Goal: Task Accomplishment & Management: Manage account settings

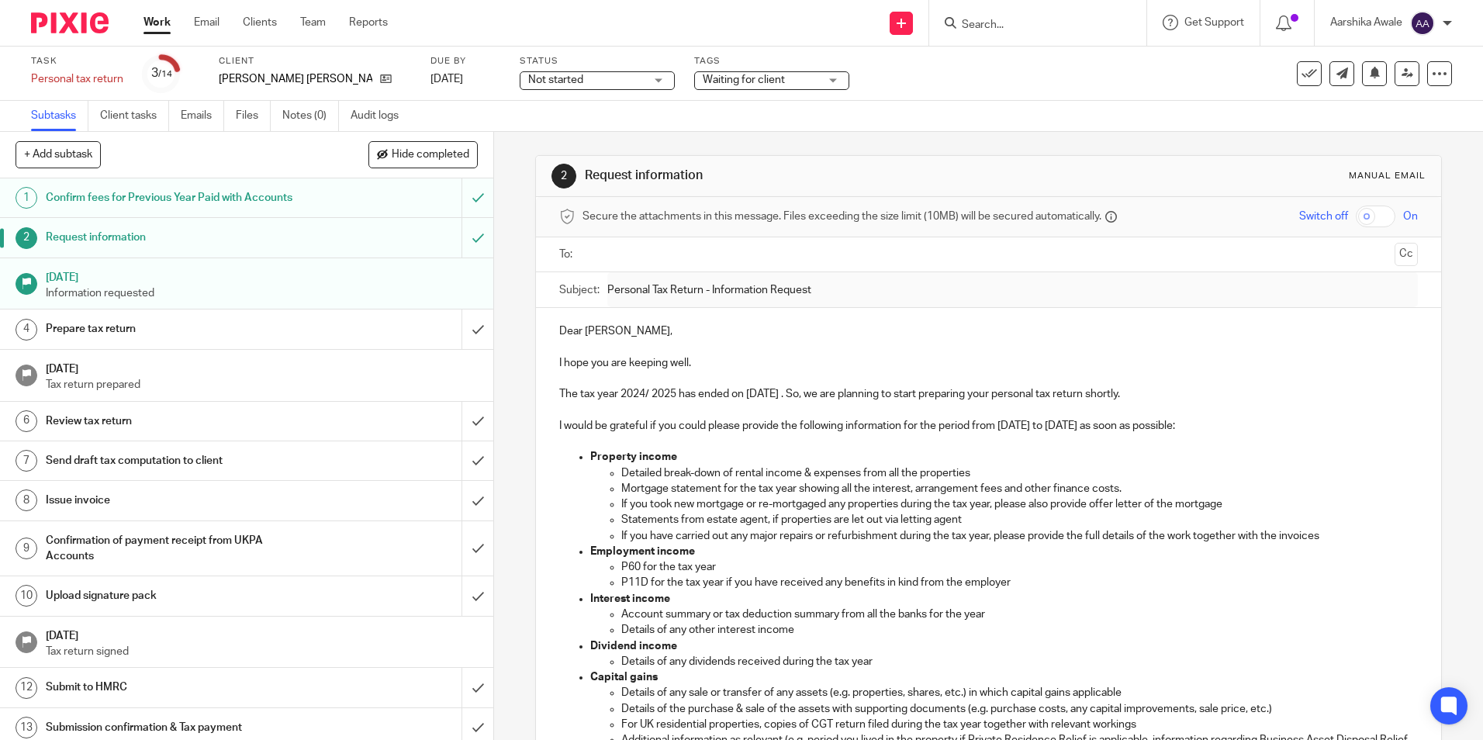
scroll to position [310, 0]
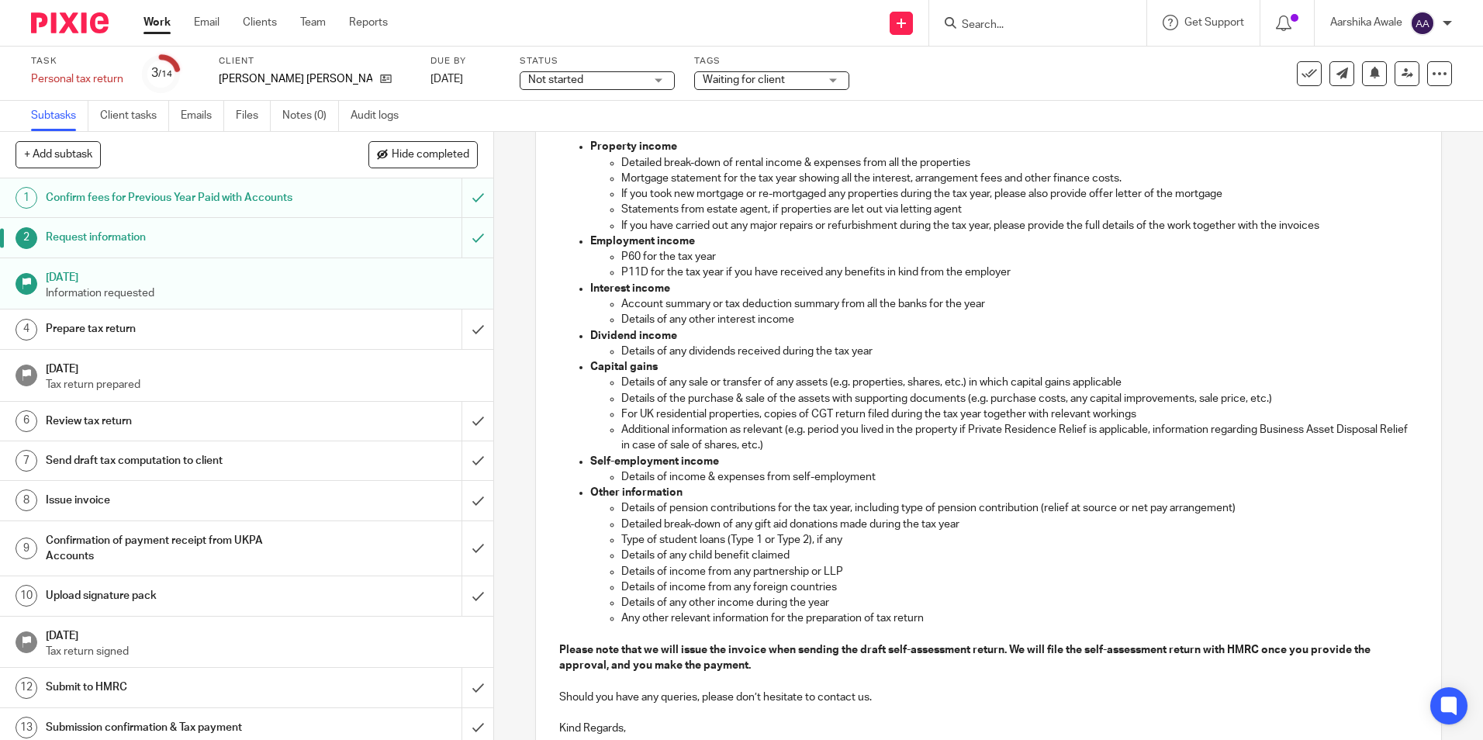
click at [76, 10] on div at bounding box center [64, 23] width 128 height 46
click at [74, 13] on img at bounding box center [70, 22] width 78 height 21
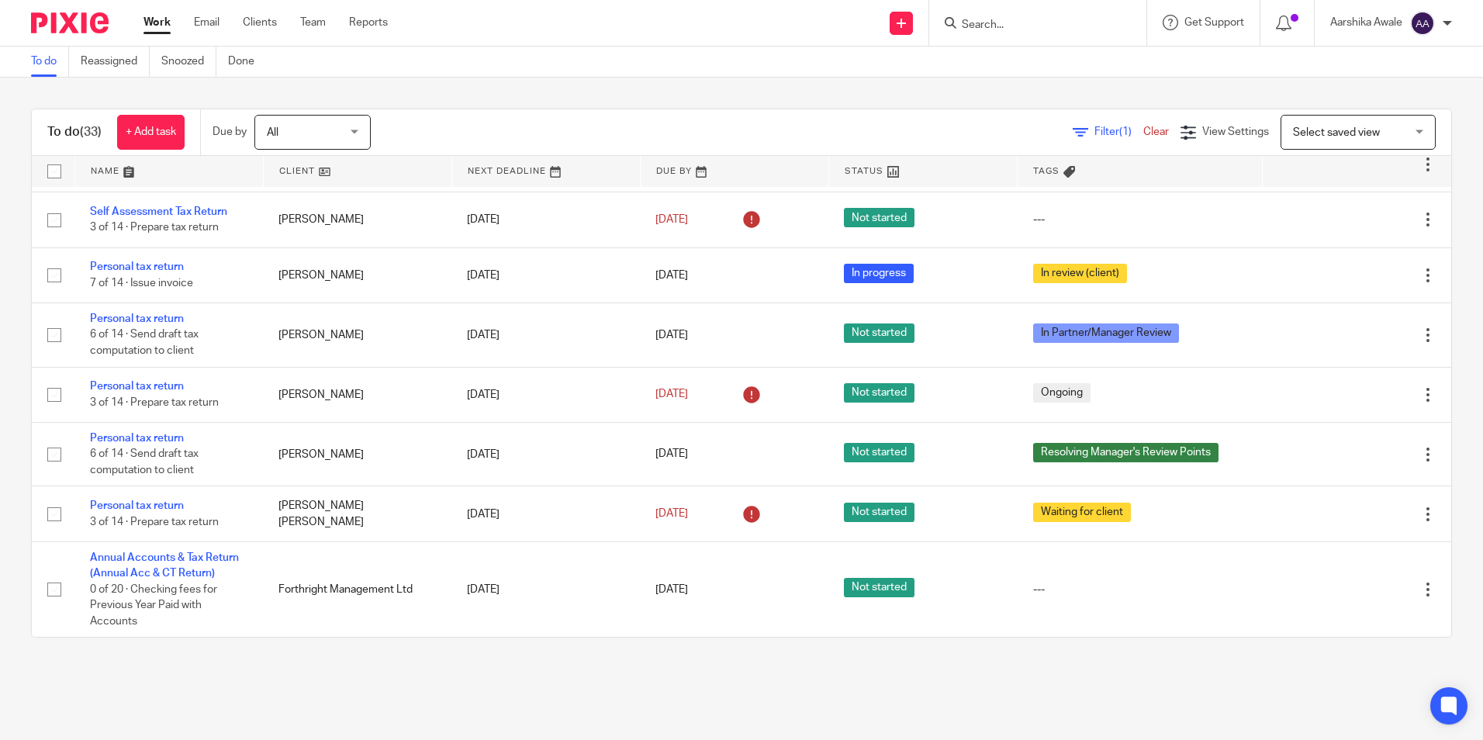
scroll to position [1986, 0]
click at [431, 75] on div "To do Reassigned Snoozed Done" at bounding box center [741, 62] width 1483 height 31
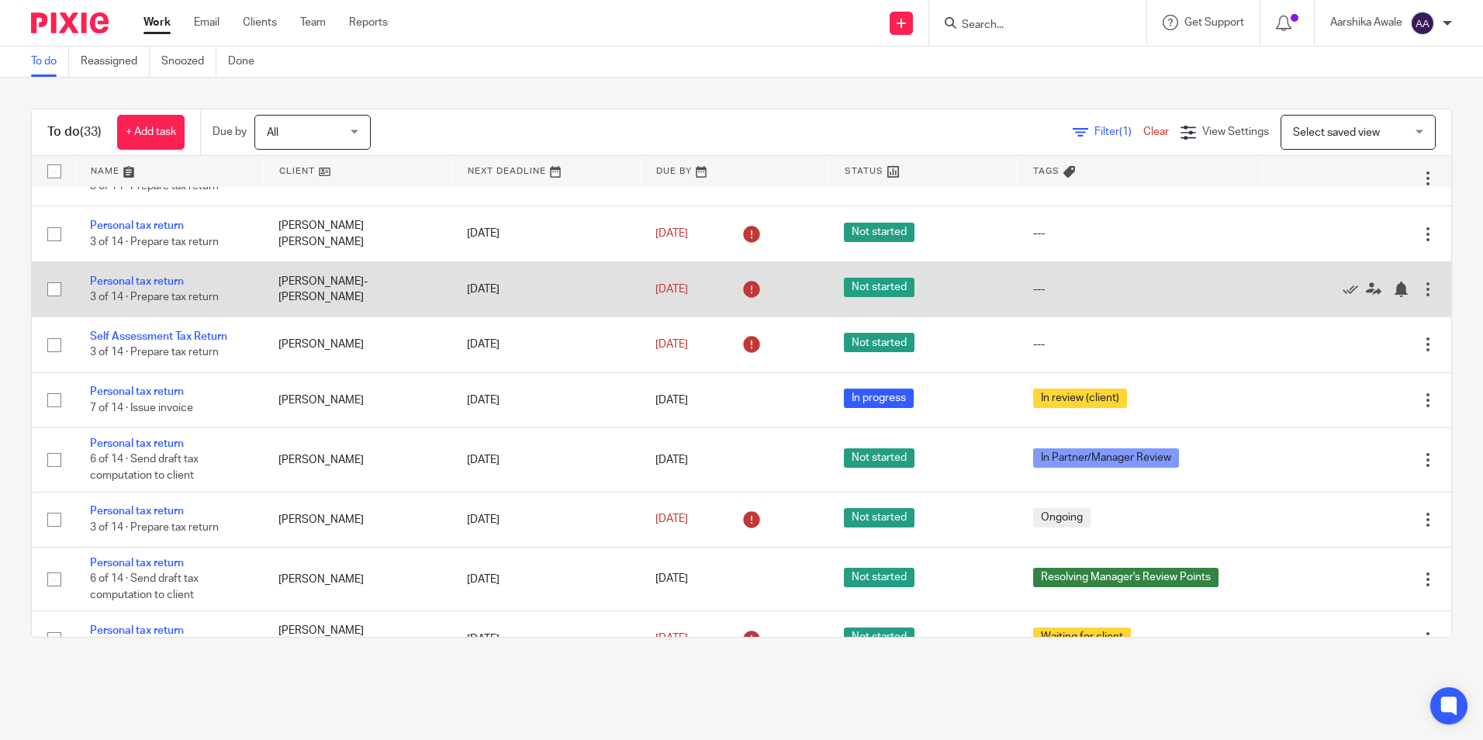
scroll to position [1707, 0]
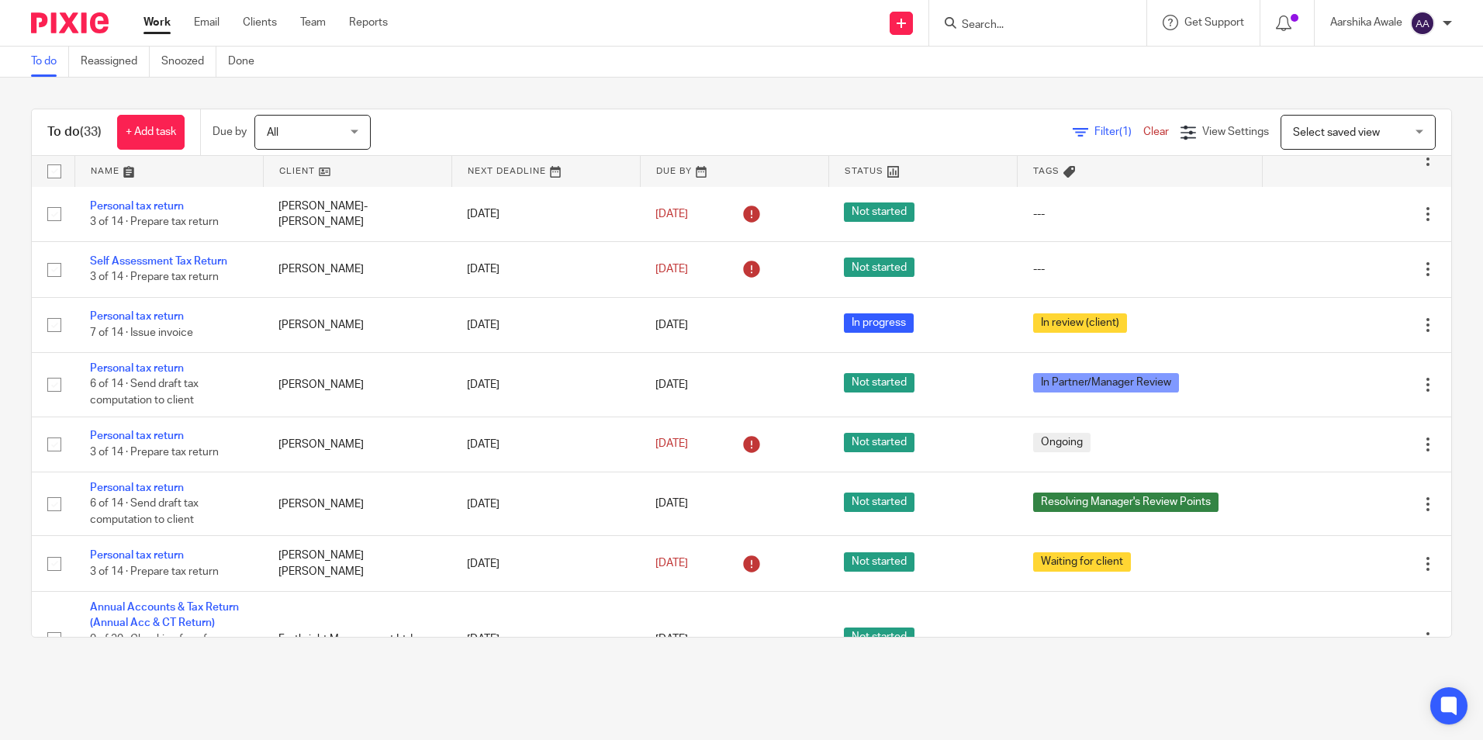
click at [130, 156] on link "Personal tax return" at bounding box center [137, 150] width 94 height 11
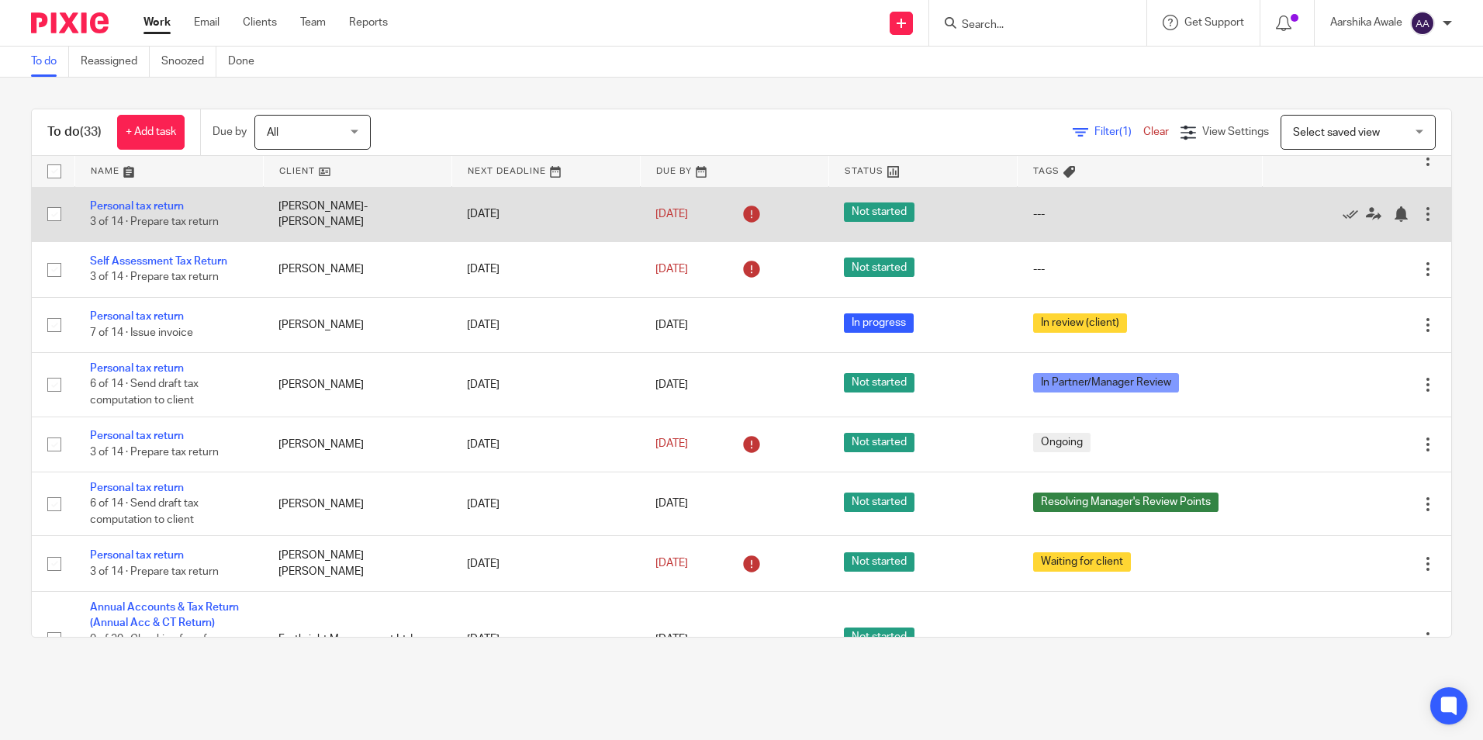
click at [330, 241] on td "Fung-Chee Cheung" at bounding box center [357, 213] width 189 height 55
click at [329, 241] on td "Fung-Chee Cheung" at bounding box center [357, 213] width 189 height 55
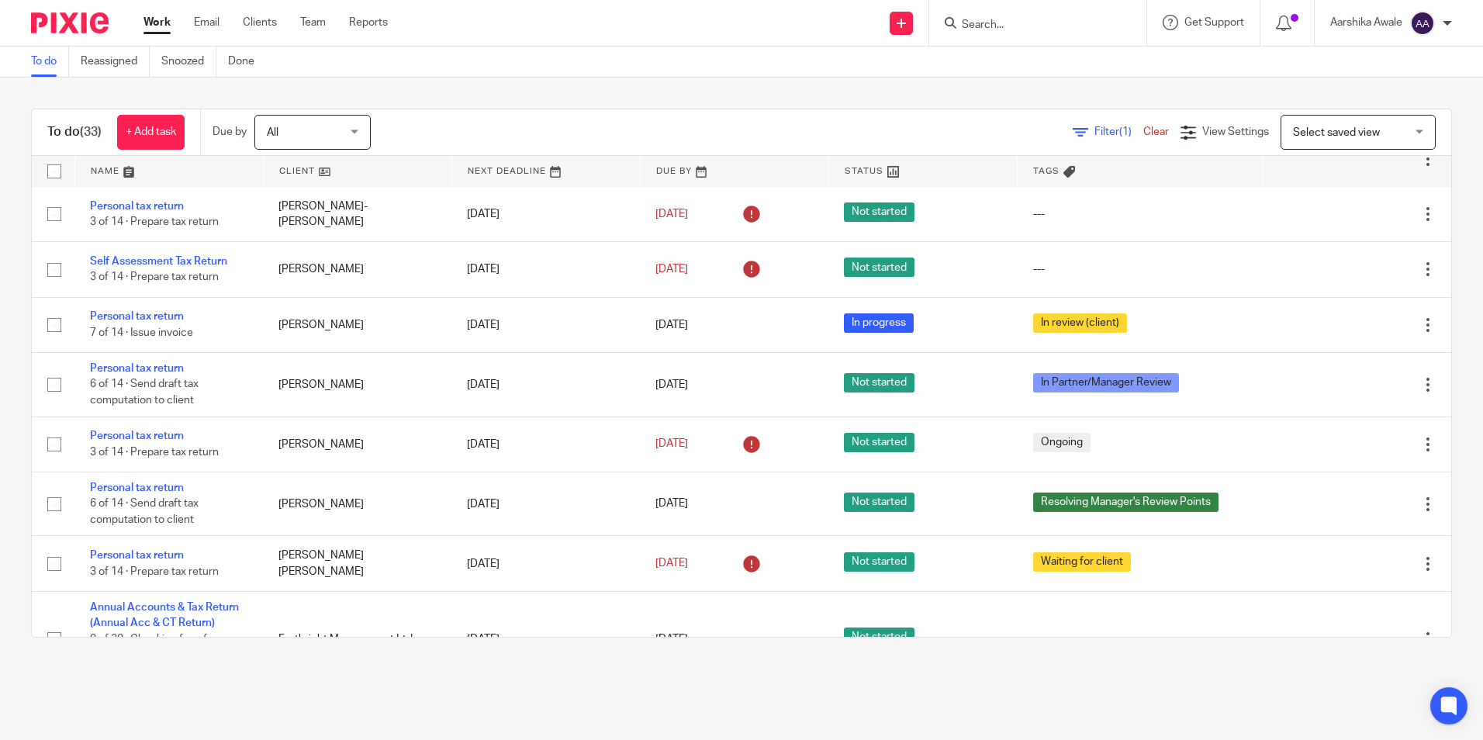
click at [151, 131] on td "Personal tax return 3 of 14 · Prepare tax return" at bounding box center [168, 103] width 189 height 55
click at [138, 101] on link "Personal tax return" at bounding box center [137, 95] width 94 height 11
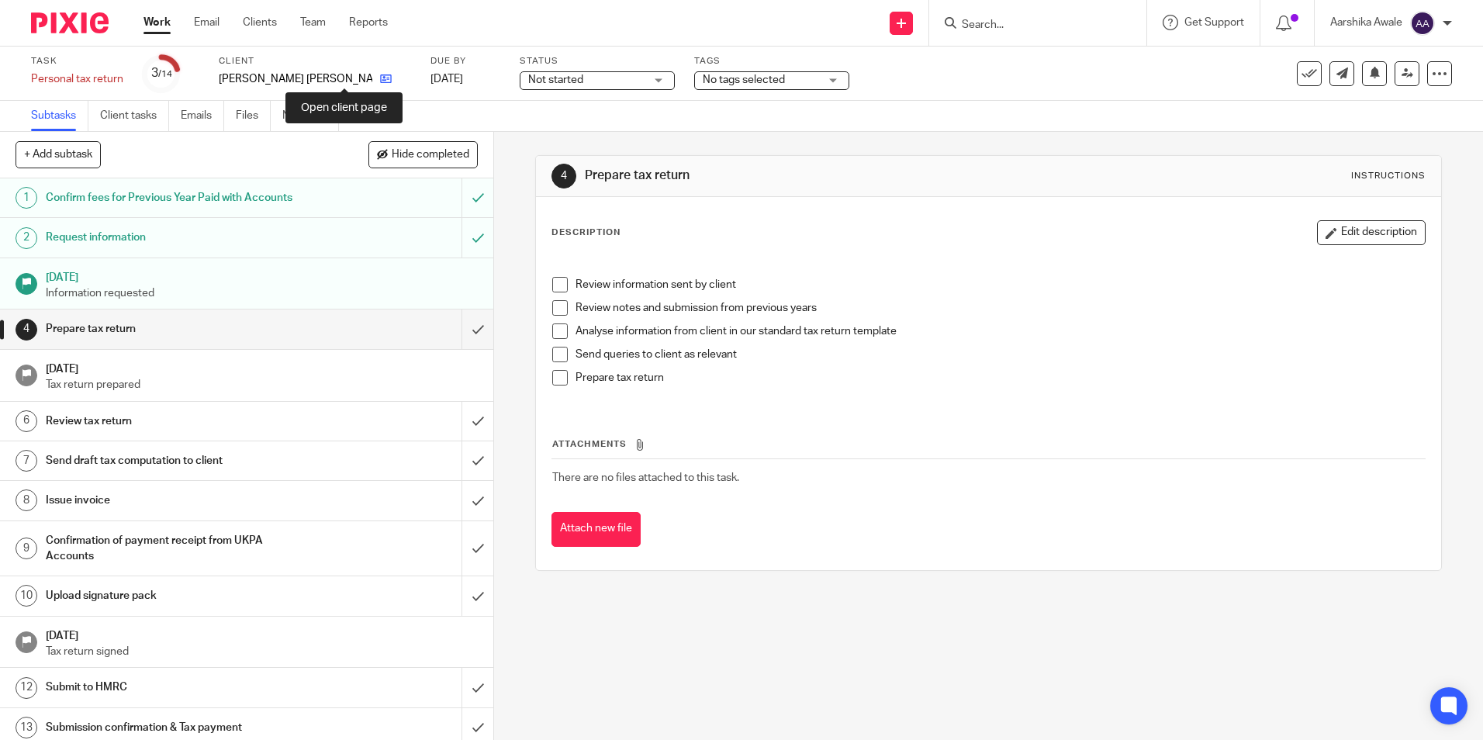
click at [380, 76] on icon at bounding box center [386, 79] width 12 height 12
click at [372, 279] on h1 "[DATE]" at bounding box center [262, 275] width 433 height 19
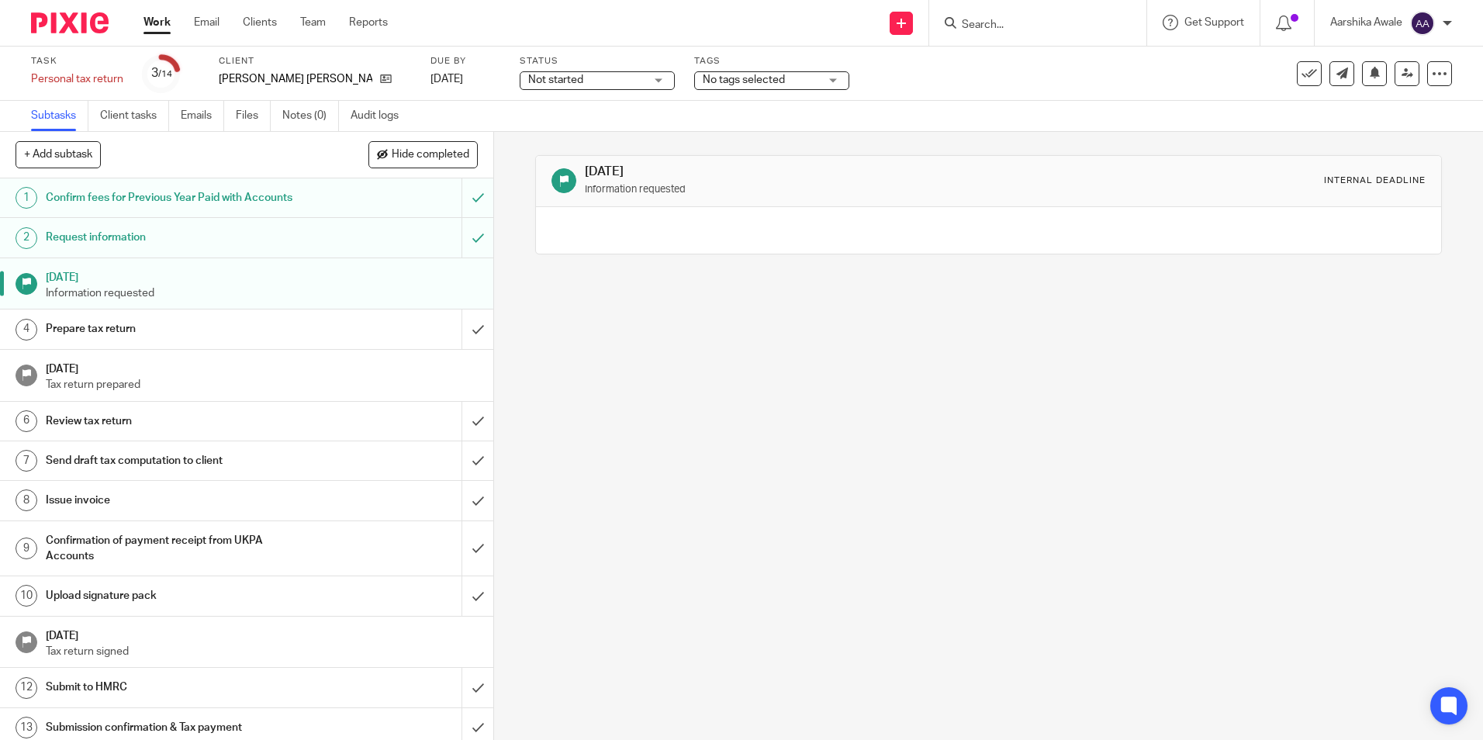
click at [133, 268] on h1 "12 Apr 2025" at bounding box center [262, 275] width 433 height 19
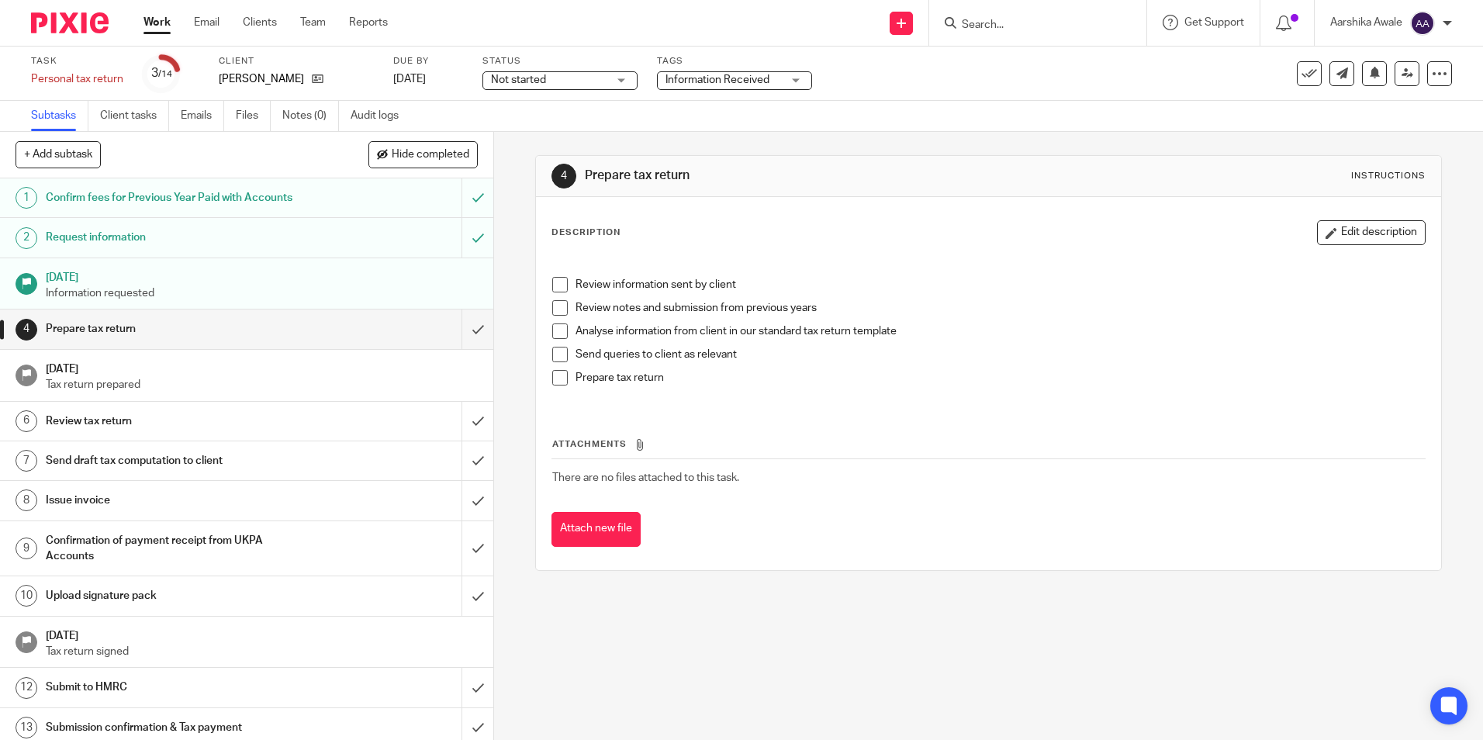
click at [240, 297] on p "Information requested" at bounding box center [262, 293] width 433 height 16
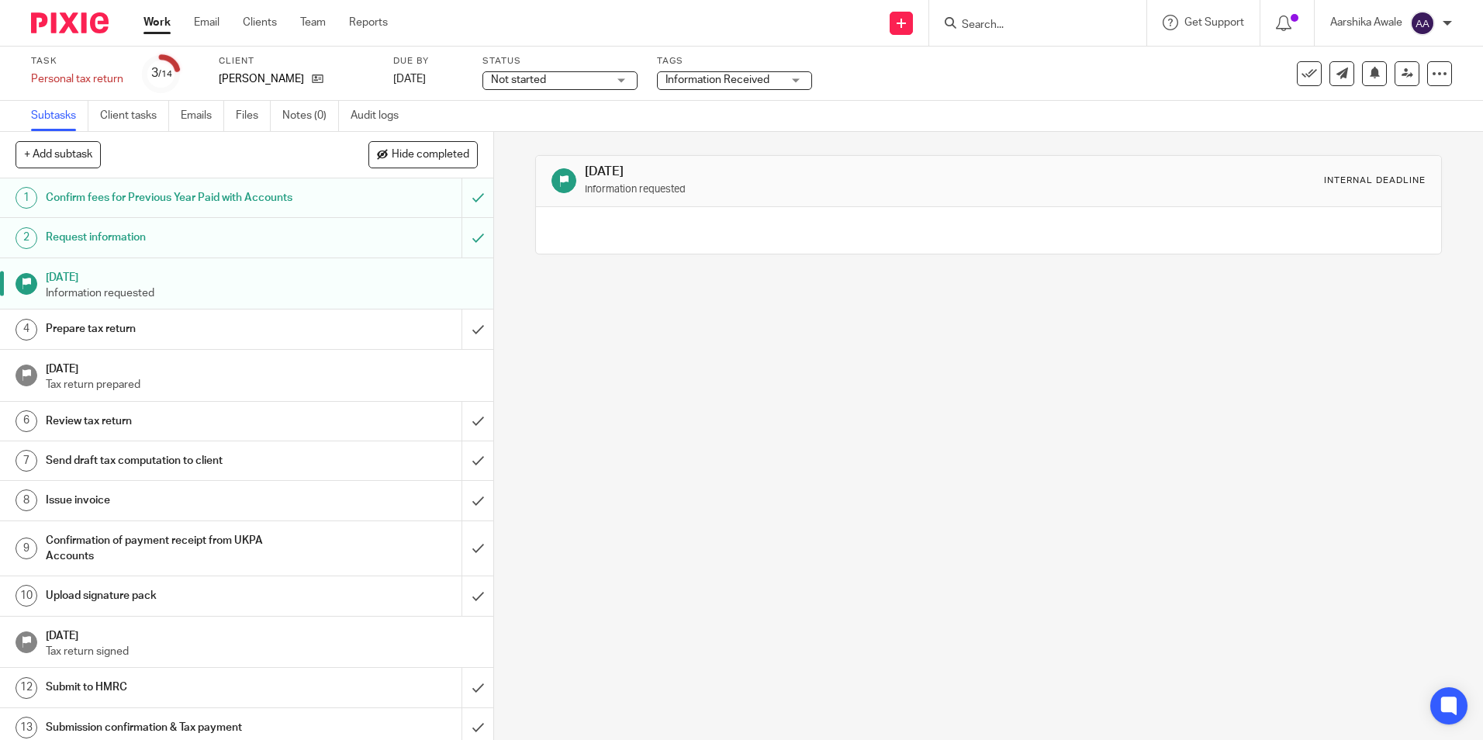
click at [989, 23] on input "Search" at bounding box center [1030, 26] width 140 height 14
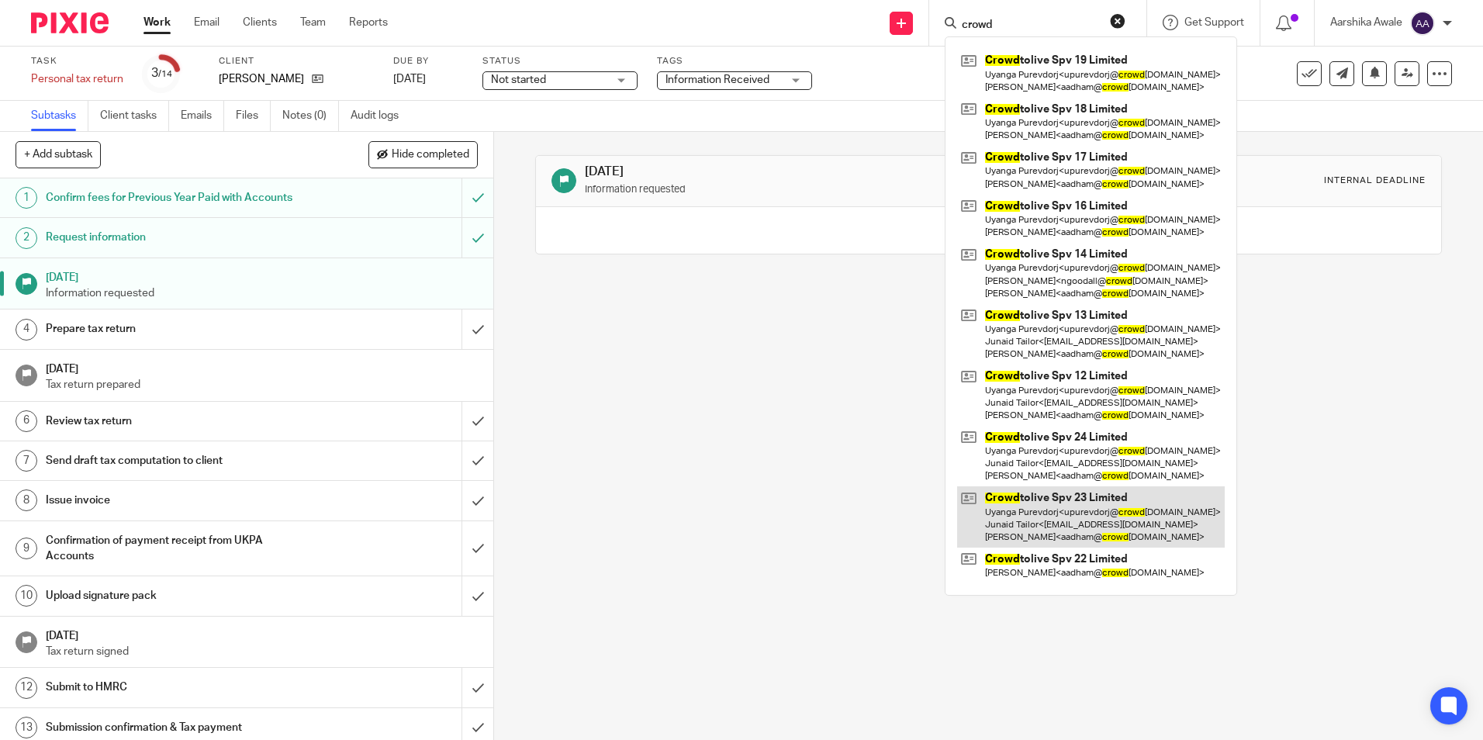
type input "crowd"
click at [1113, 511] on link at bounding box center [1091, 516] width 268 height 61
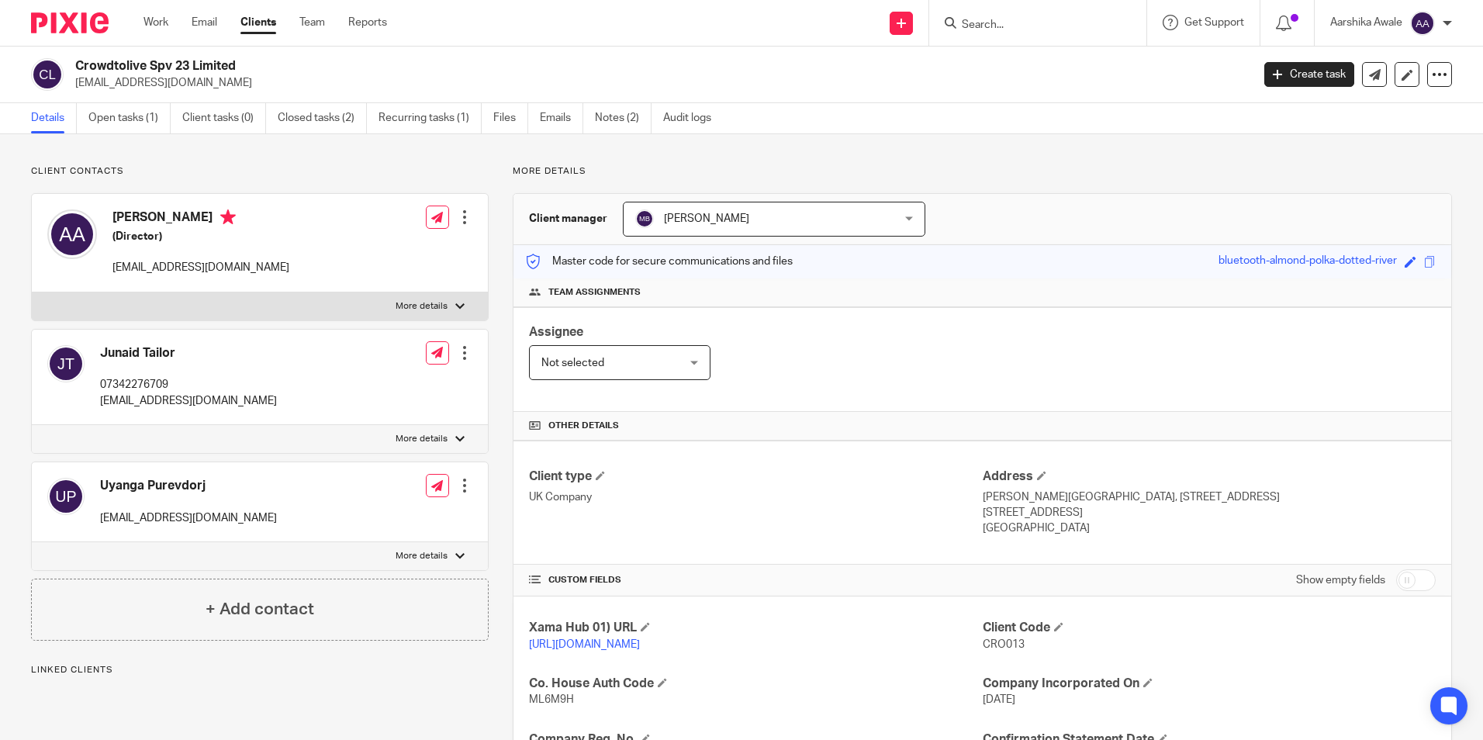
click at [141, 115] on link "Open tasks (1)" at bounding box center [129, 118] width 82 height 30
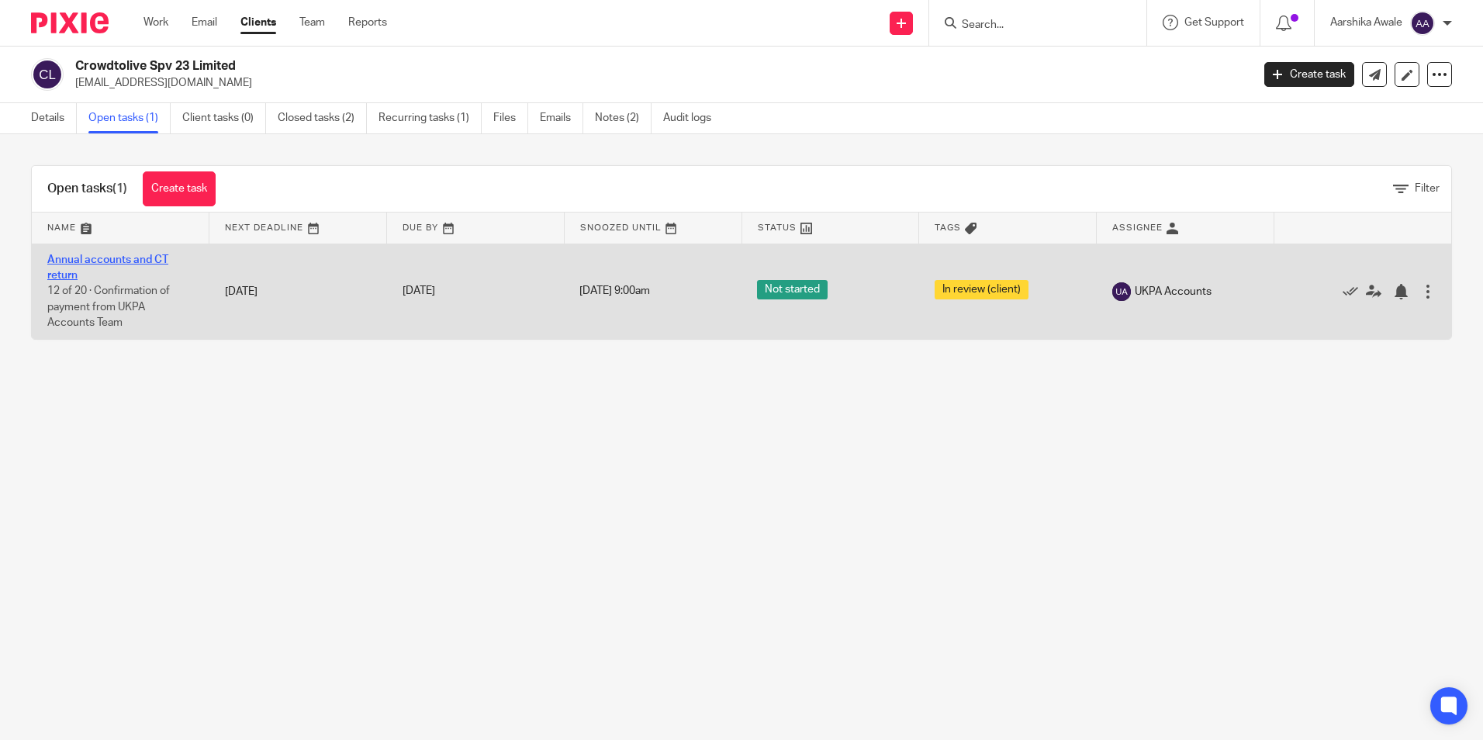
click at [118, 258] on link "Annual accounts and CT return" at bounding box center [107, 267] width 121 height 26
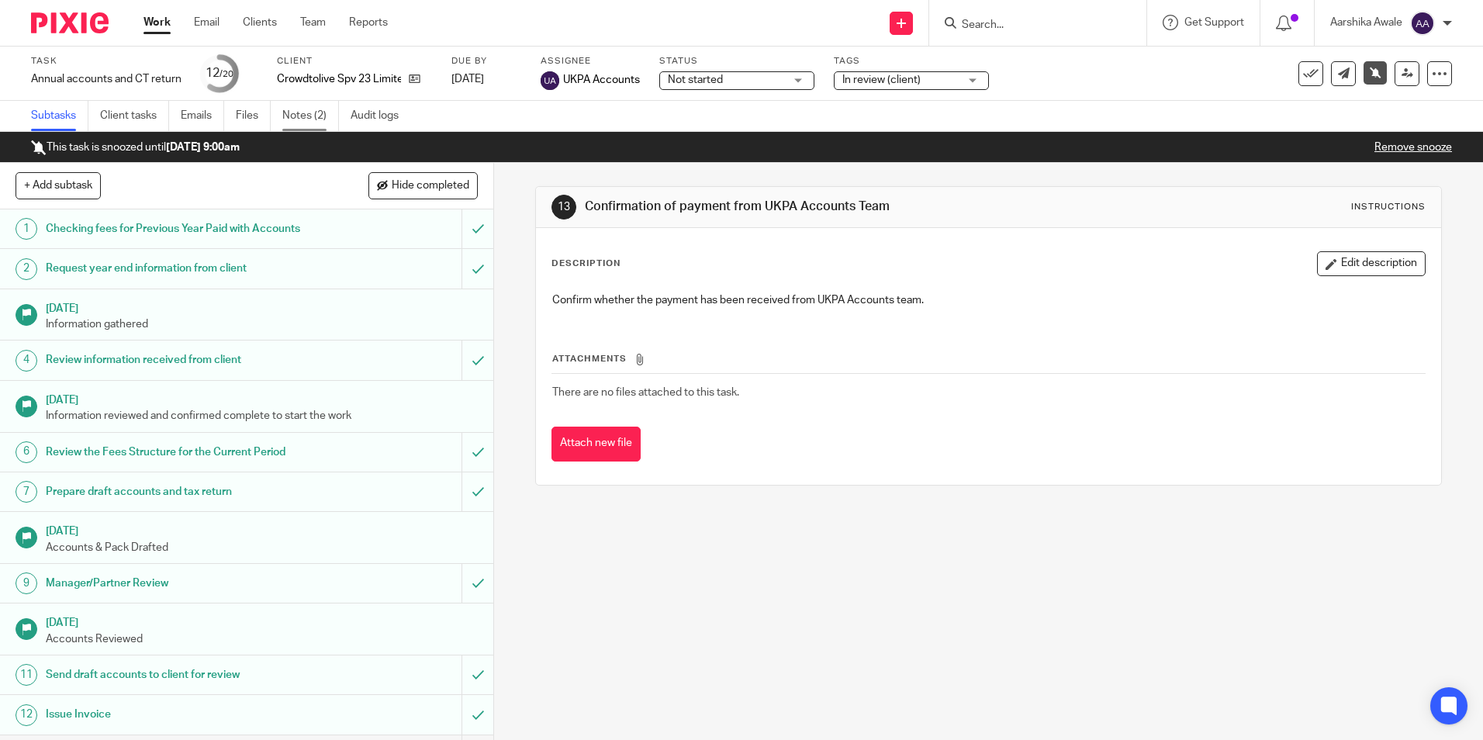
click at [334, 106] on link "Notes (2)" at bounding box center [310, 116] width 57 height 30
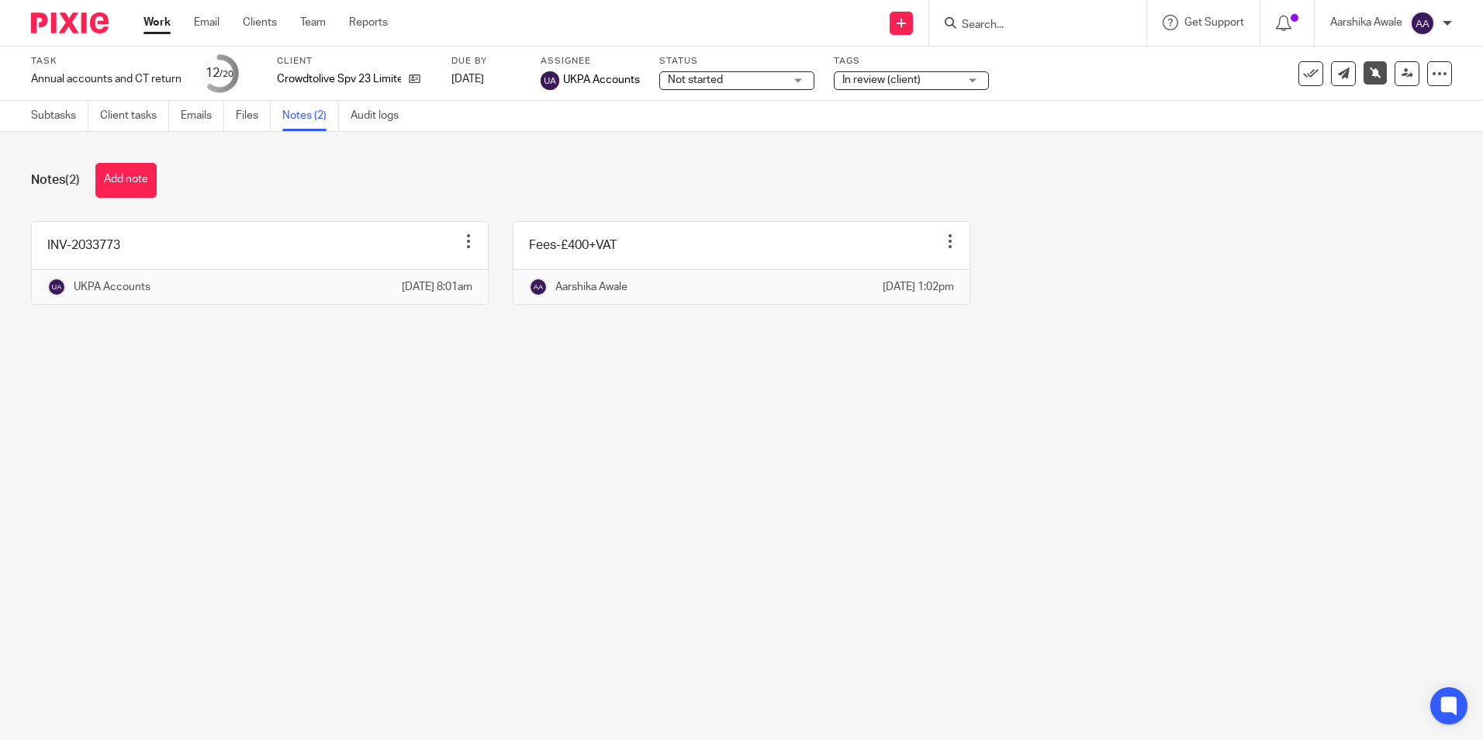
click at [540, 188] on div "Notes (2) Add note" at bounding box center [741, 180] width 1421 height 35
click at [74, 21] on img at bounding box center [70, 22] width 78 height 21
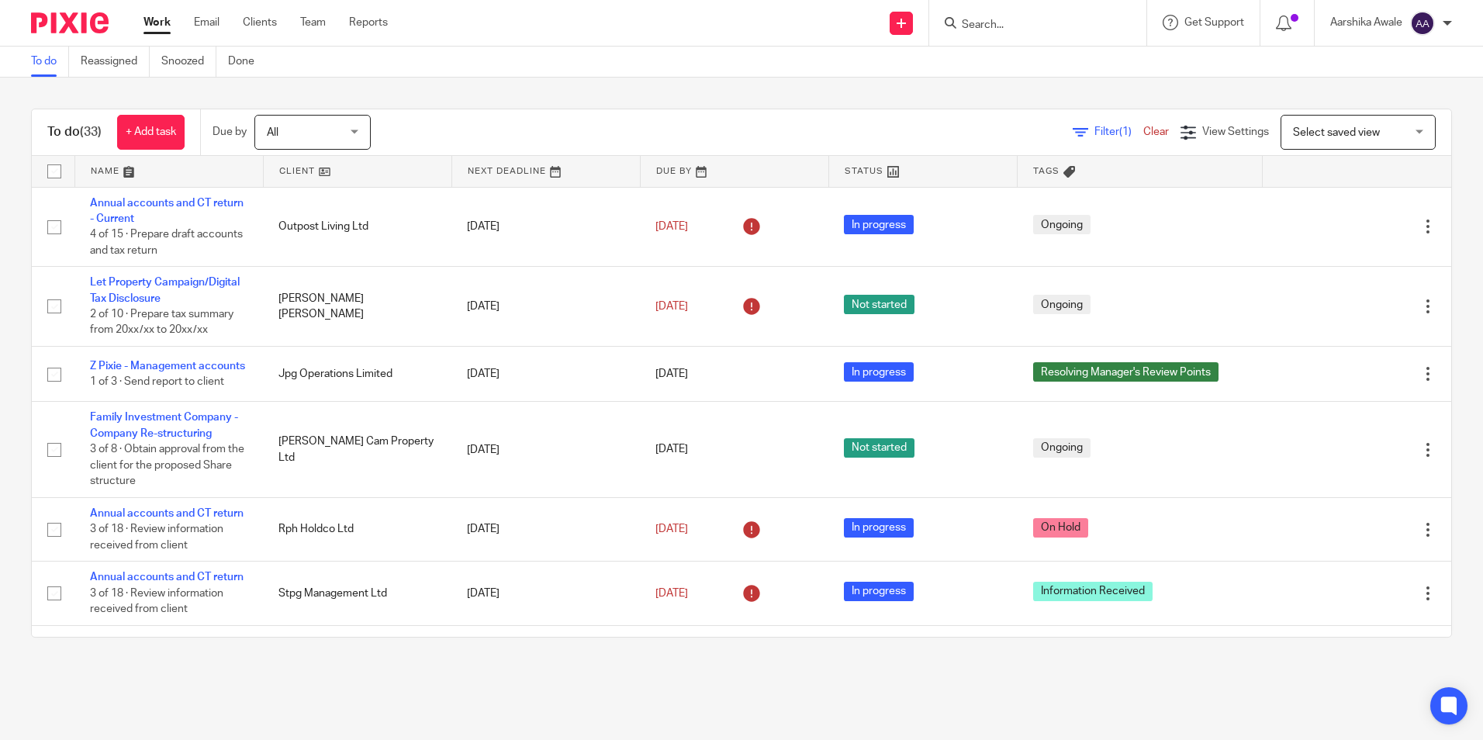
click at [0, 551] on html "Work Email Clients Team Reports Work Email Clients Team Reports Settings Send n…" at bounding box center [741, 370] width 1483 height 740
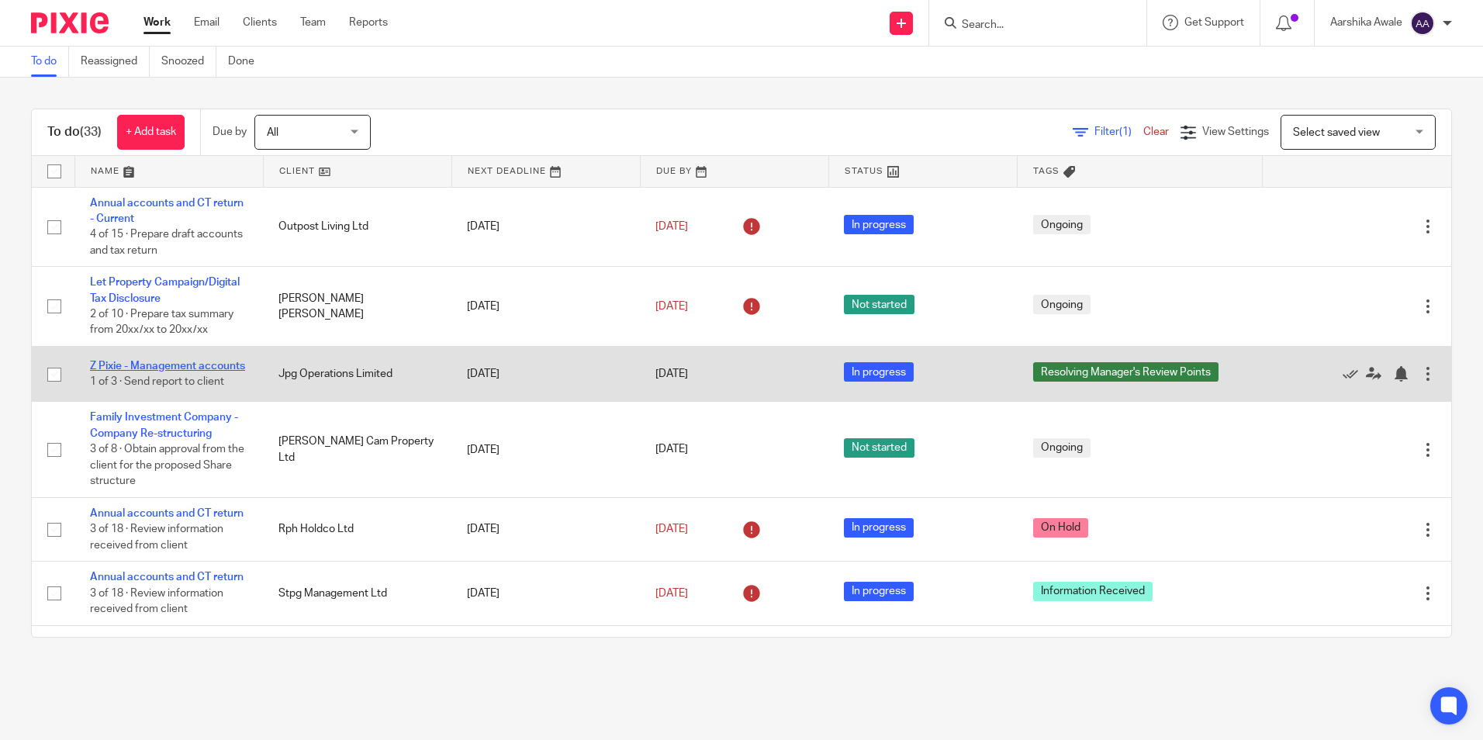
click at [147, 364] on link "Z Pixie - Management accounts" at bounding box center [167, 366] width 155 height 11
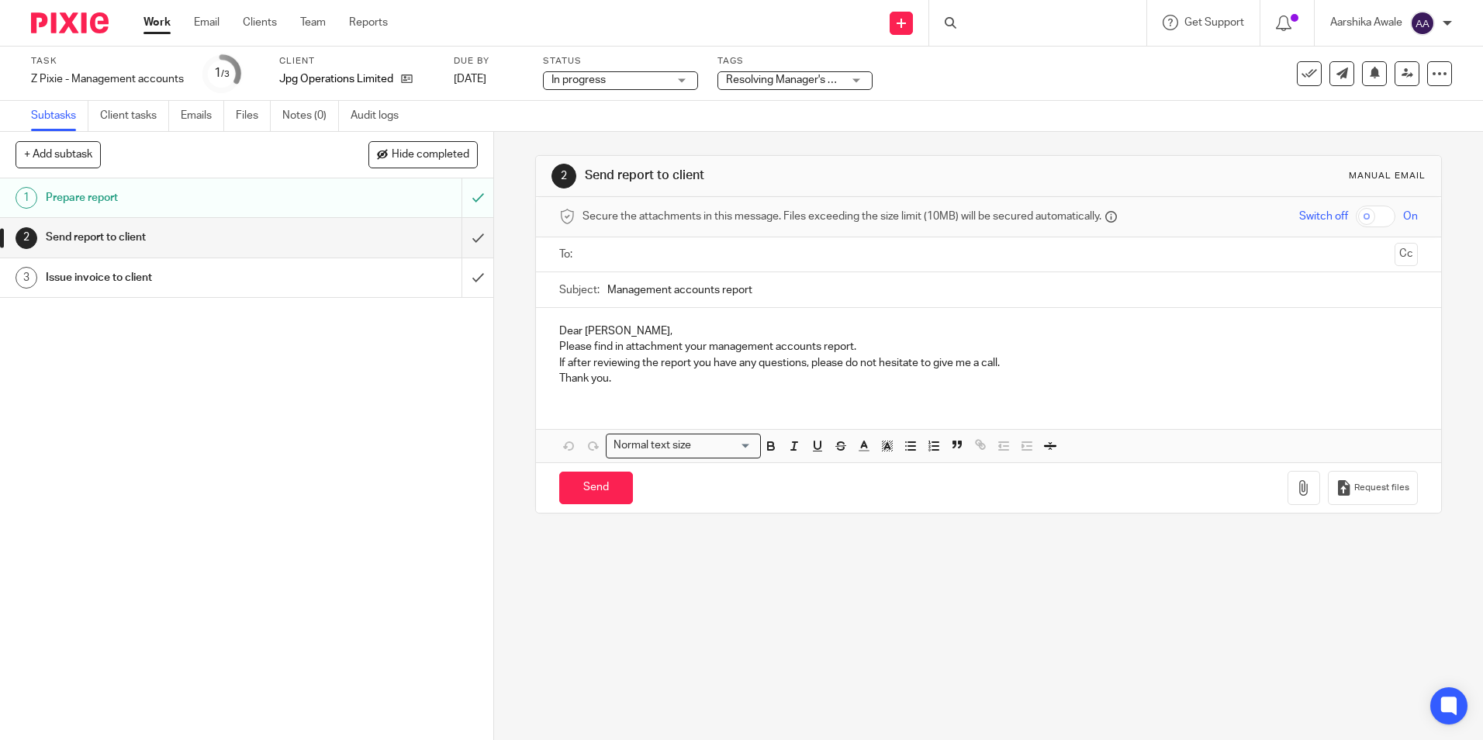
click at [817, 87] on span "Resolving Manager's Review Points" at bounding box center [784, 80] width 116 height 16
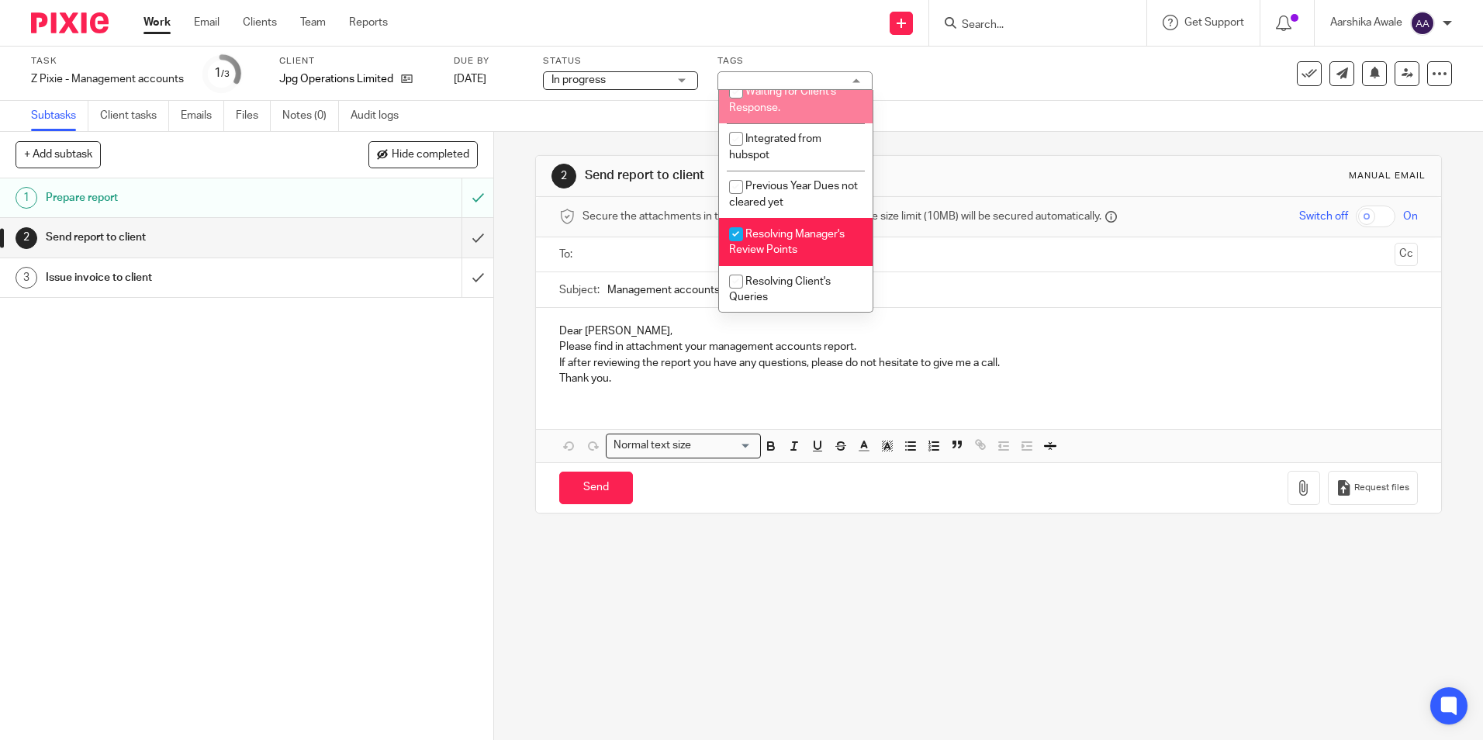
scroll to position [346, 0]
click at [766, 236] on span "Resolving Manager's Review Points" at bounding box center [787, 240] width 116 height 27
checkbox input "false"
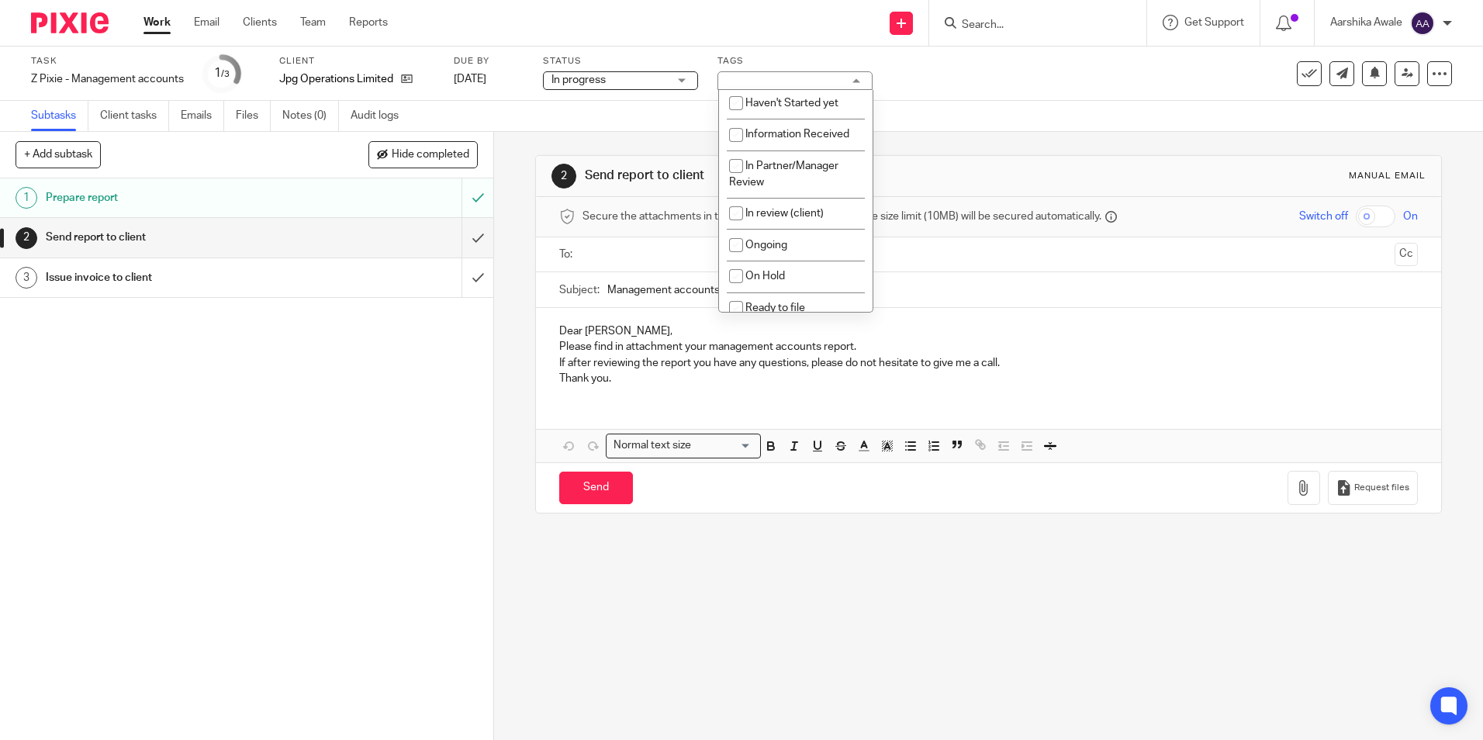
scroll to position [0, 0]
click at [756, 224] on li "In review (client)" at bounding box center [796, 216] width 154 height 32
checkbox input "true"
click at [68, 29] on div at bounding box center [64, 23] width 128 height 46
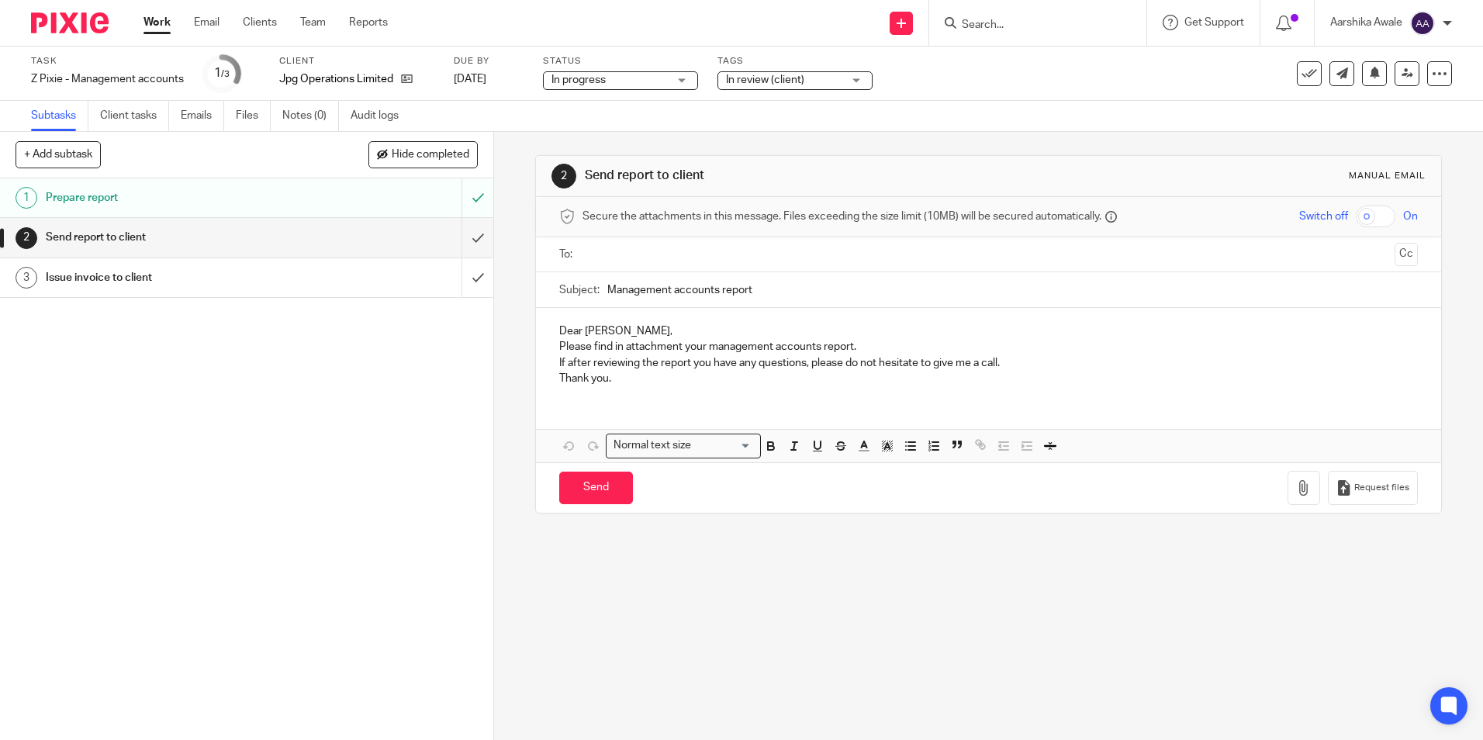
drag, startPoint x: 93, startPoint y: 4, endPoint x: 78, endPoint y: 16, distance: 19.3
click at [92, 5] on div at bounding box center [64, 23] width 128 height 46
click at [78, 16] on img at bounding box center [70, 22] width 78 height 21
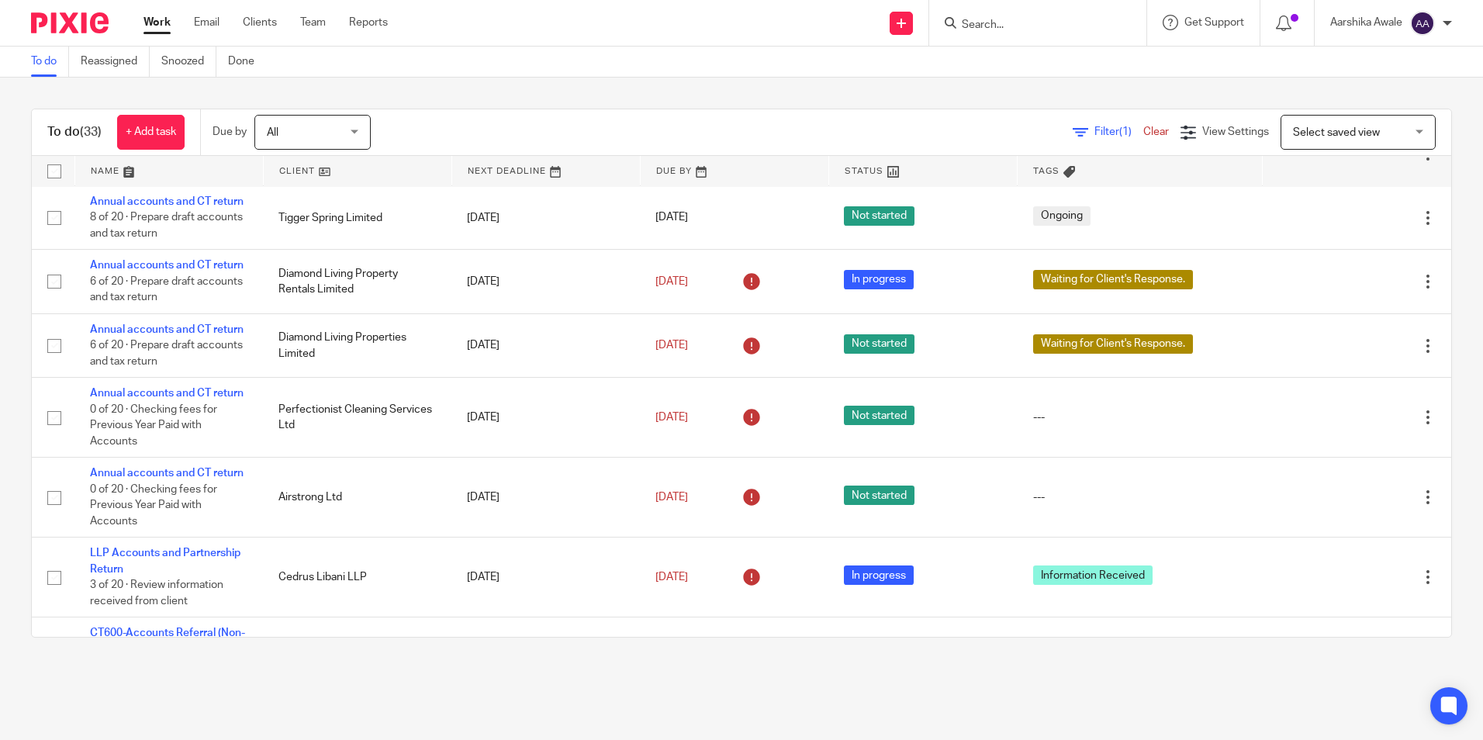
scroll to position [853, 0]
